Goal: Obtain resource: Download file/media

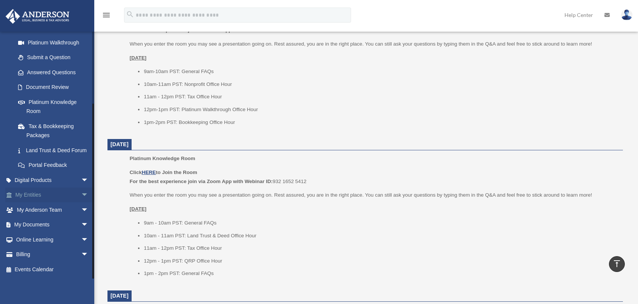
scroll to position [339, 0]
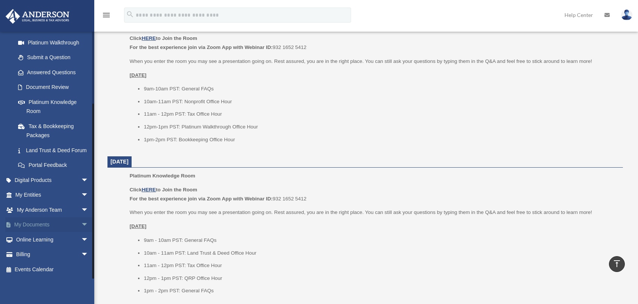
click at [40, 225] on link "My Documents arrow_drop_down" at bounding box center [52, 225] width 95 height 15
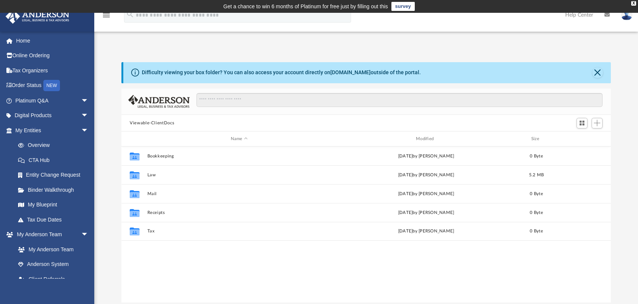
scroll to position [166, 483]
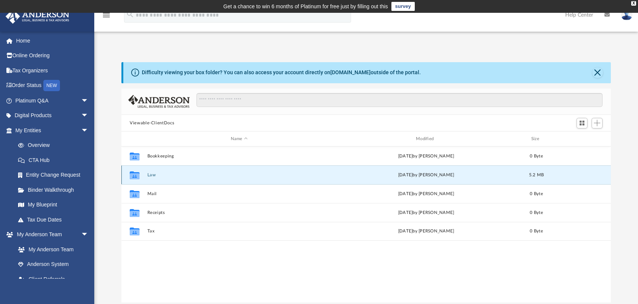
click at [151, 175] on button "Law" at bounding box center [239, 175] width 184 height 5
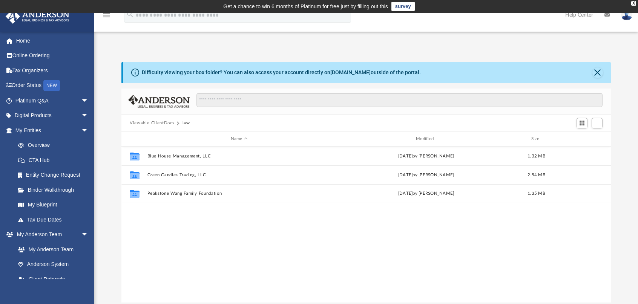
click at [160, 228] on div "Collaborated Folder Blue House Management, LLC [DATE] by [PERSON_NAME] 1.32 MB …" at bounding box center [366, 225] width 490 height 157
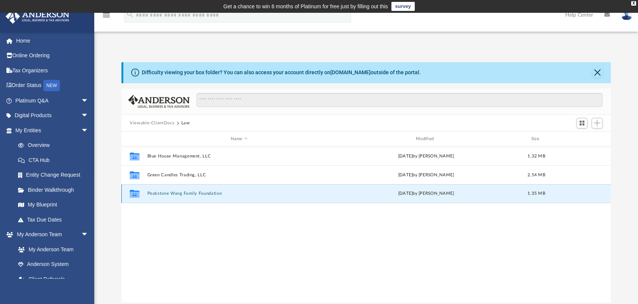
click at [185, 193] on button "Peakstone Wang Family Foundation" at bounding box center [239, 194] width 184 height 5
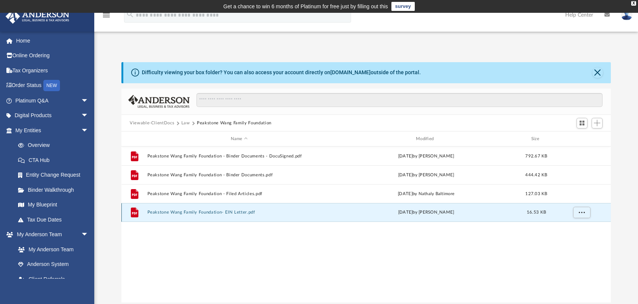
click at [200, 215] on button "Peakstone Wang Family Foundation- EIN Letter.pdf" at bounding box center [239, 212] width 184 height 5
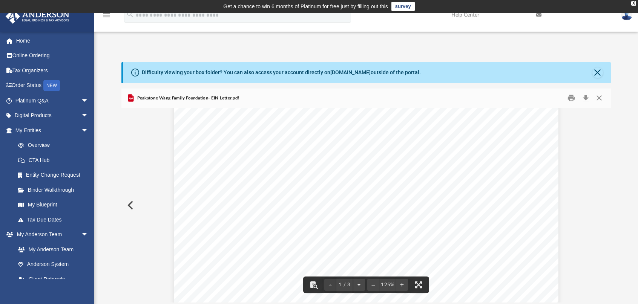
scroll to position [0, 0]
click at [600, 73] on button "Close" at bounding box center [597, 73] width 11 height 11
